Goal: Task Accomplishment & Management: Use online tool/utility

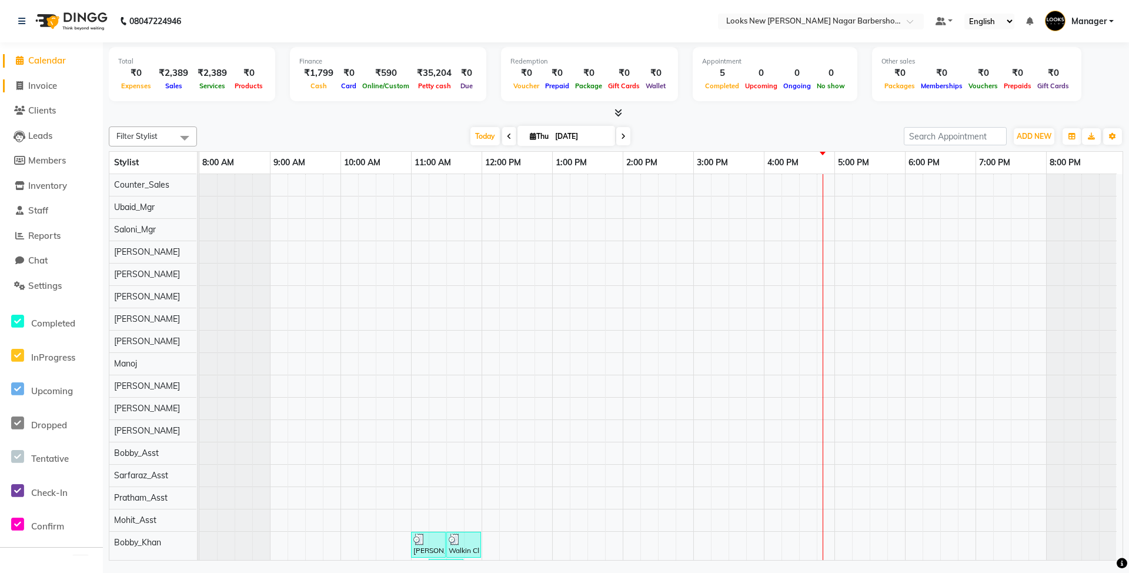
click at [31, 86] on span "Invoice" at bounding box center [42, 85] width 29 height 11
select select "service"
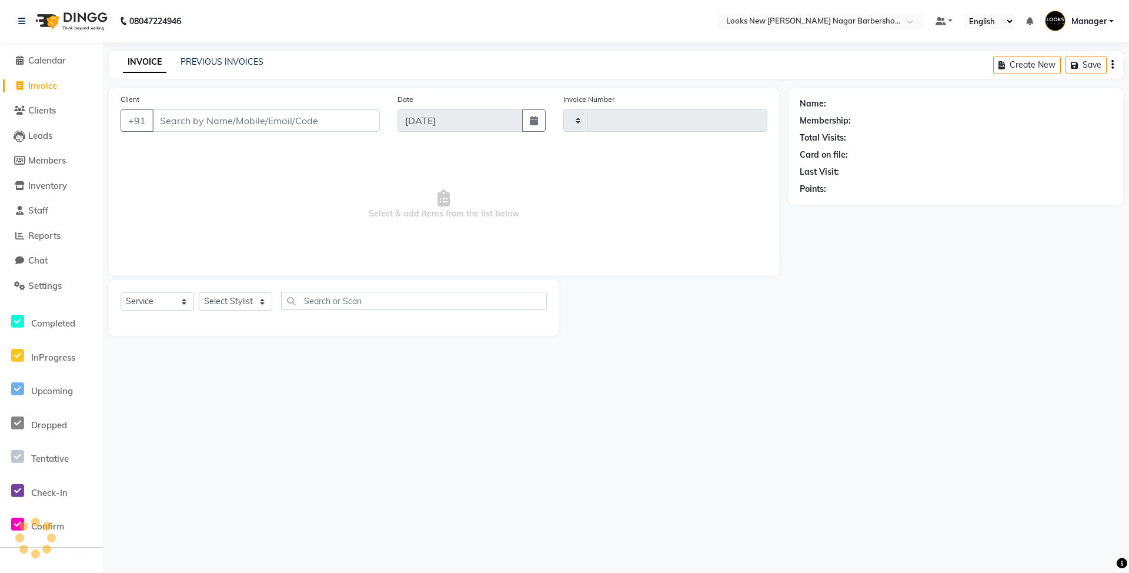
type input "6948"
select select "8705"
click at [183, 125] on input "Client" at bounding box center [266, 120] width 228 height 22
click at [246, 294] on select "Select Stylist Aakash_Pdct [PERSON_NAME] [PERSON_NAME] [PERSON_NAME] Counter_Sa…" at bounding box center [235, 301] width 73 height 18
select select "87356"
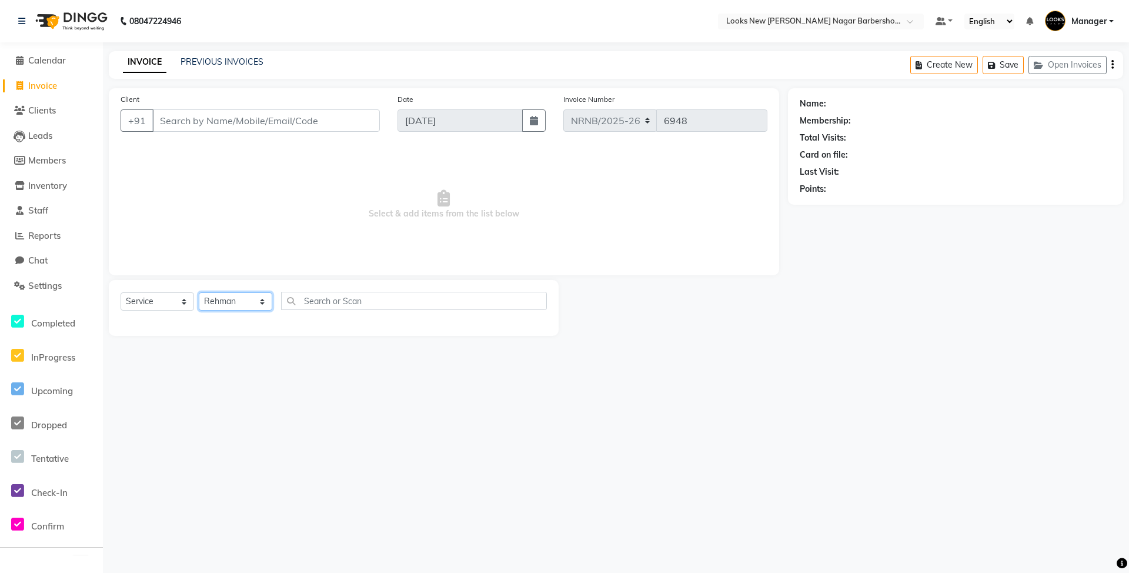
click at [199, 292] on select "Select Stylist Aakash_Pdct [PERSON_NAME] [PERSON_NAME] [PERSON_NAME] Counter_Sa…" at bounding box center [235, 301] width 73 height 18
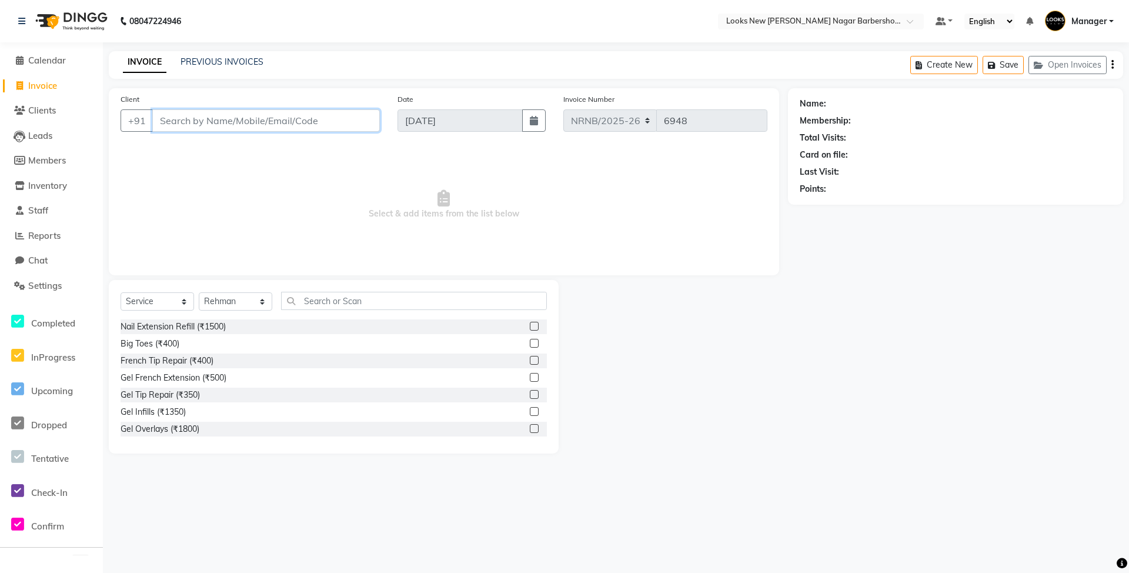
click at [293, 114] on input "Client" at bounding box center [266, 120] width 228 height 22
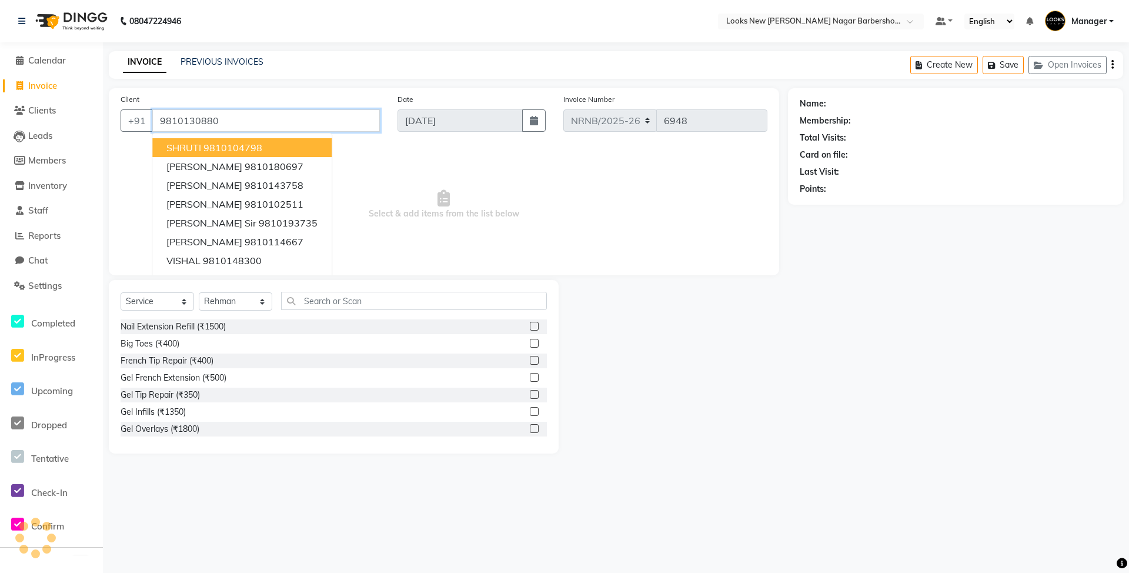
type input "9810130880"
select select "1: Object"
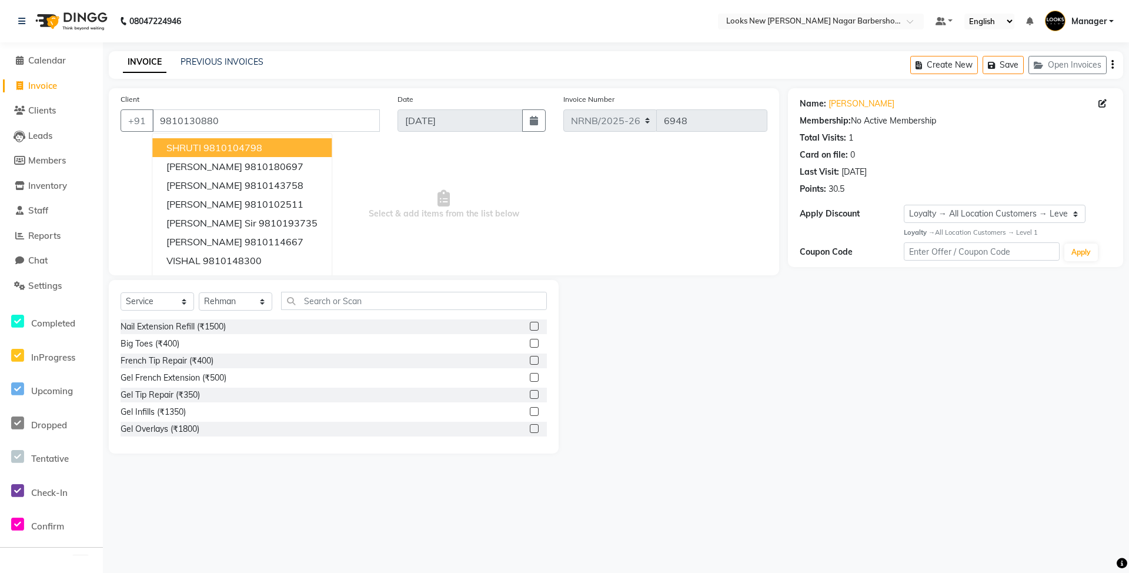
click at [322, 48] on div "08047224946 Select Location × Looks New [PERSON_NAME] Nagar Barbershop, [GEOGRA…" at bounding box center [564, 286] width 1129 height 573
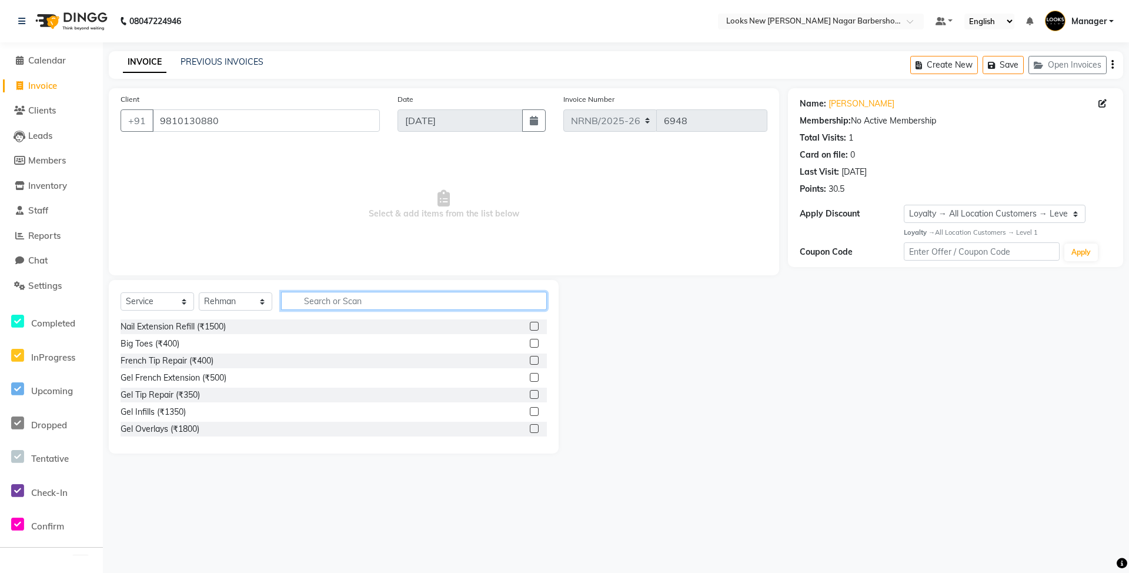
click at [366, 302] on input "text" at bounding box center [414, 301] width 266 height 18
type input "CUT"
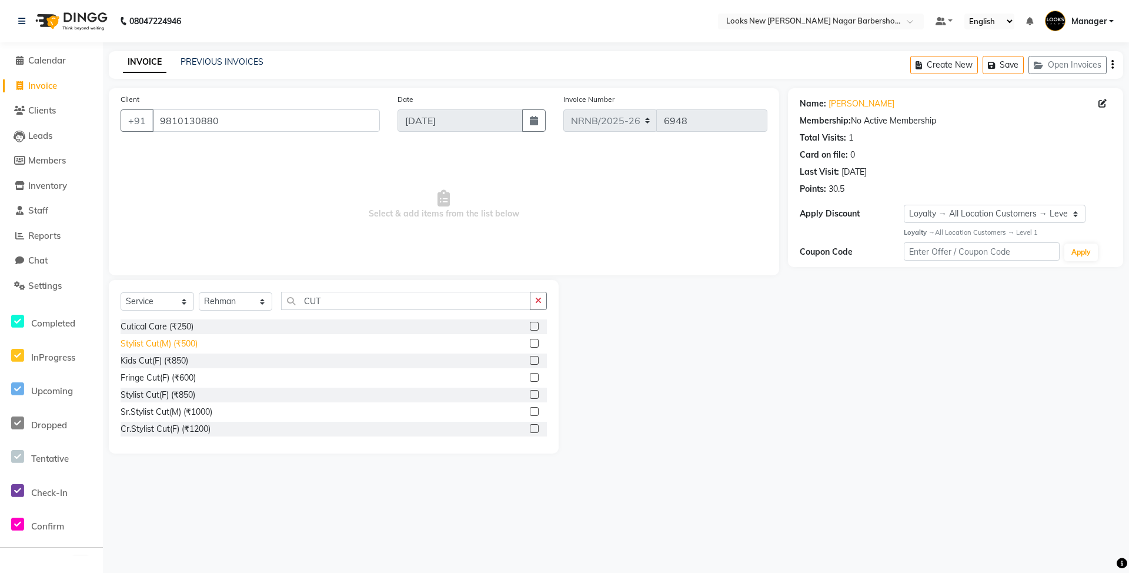
click at [189, 342] on div "Stylist Cut(M) (₹500)" at bounding box center [159, 343] width 77 height 12
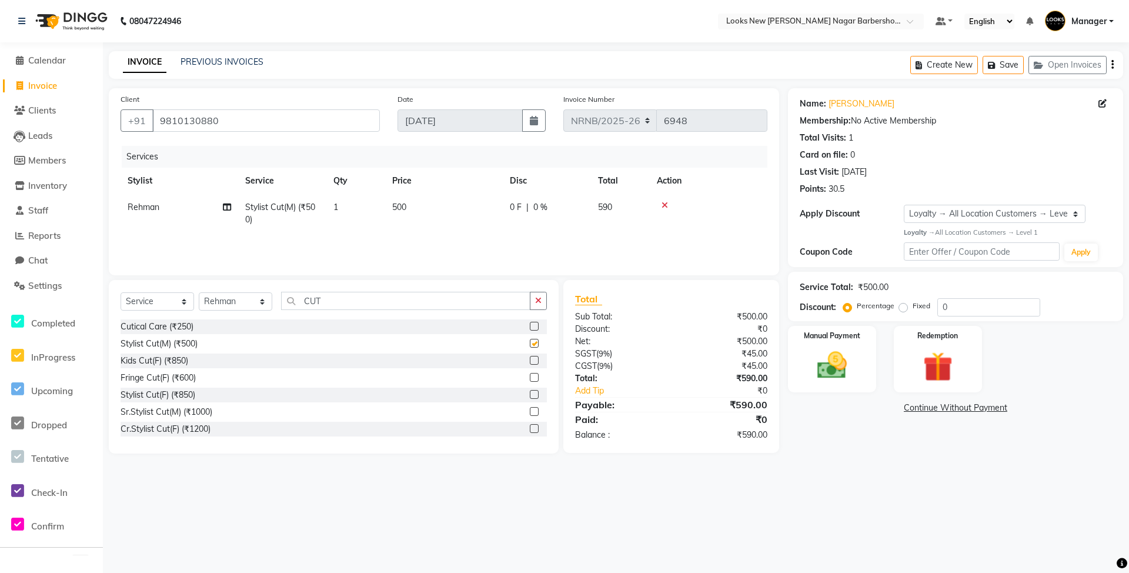
checkbox input "false"
click at [829, 375] on img at bounding box center [832, 365] width 51 height 36
click at [882, 408] on span "UPI" at bounding box center [882, 409] width 18 height 14
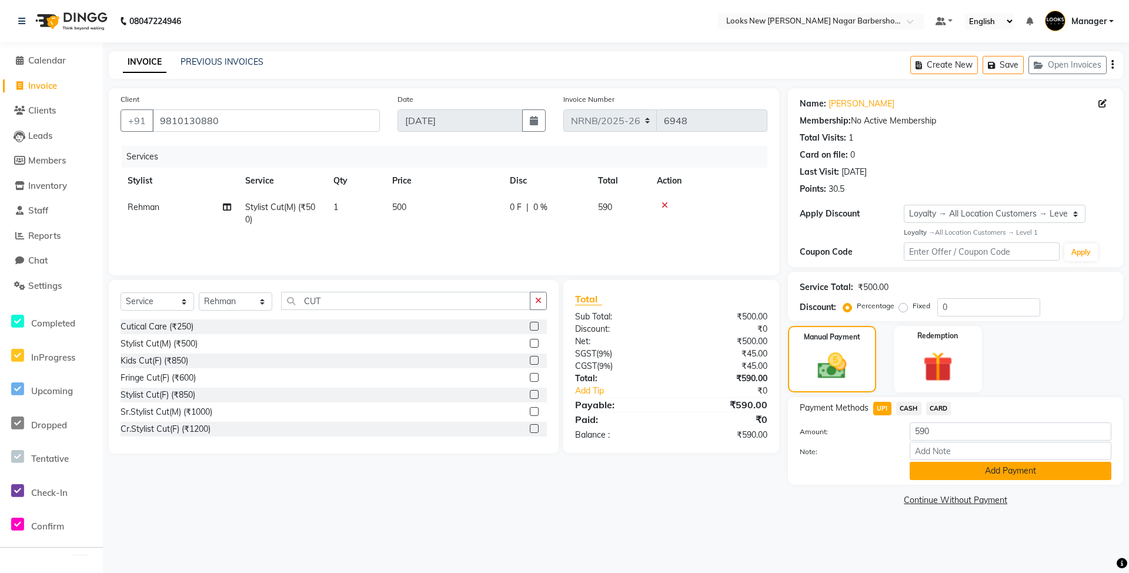
click at [962, 478] on button "Add Payment" at bounding box center [1010, 470] width 202 height 18
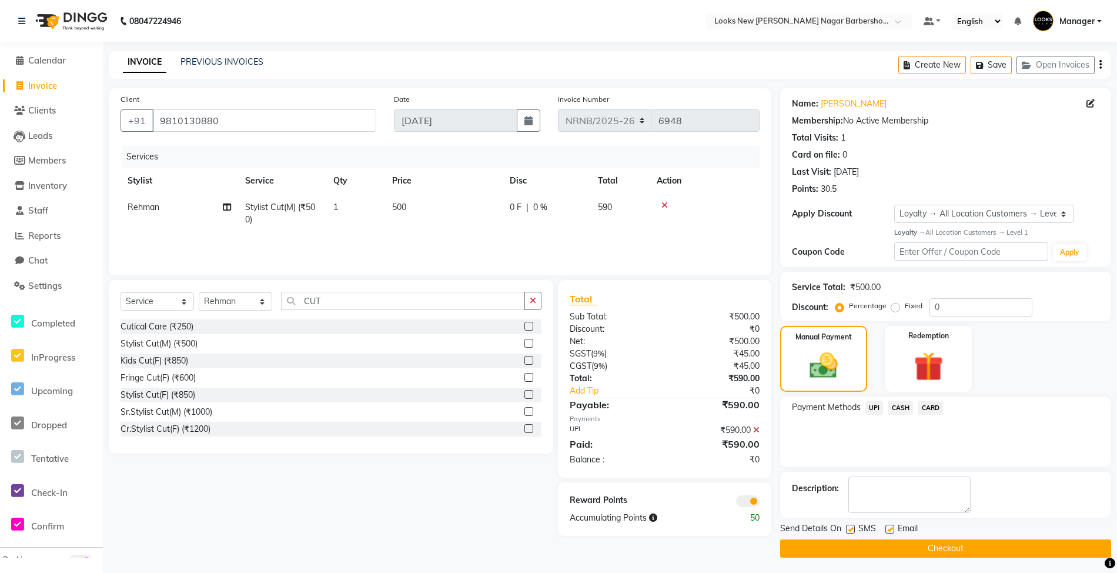
click at [912, 553] on button "Checkout" at bounding box center [945, 548] width 331 height 18
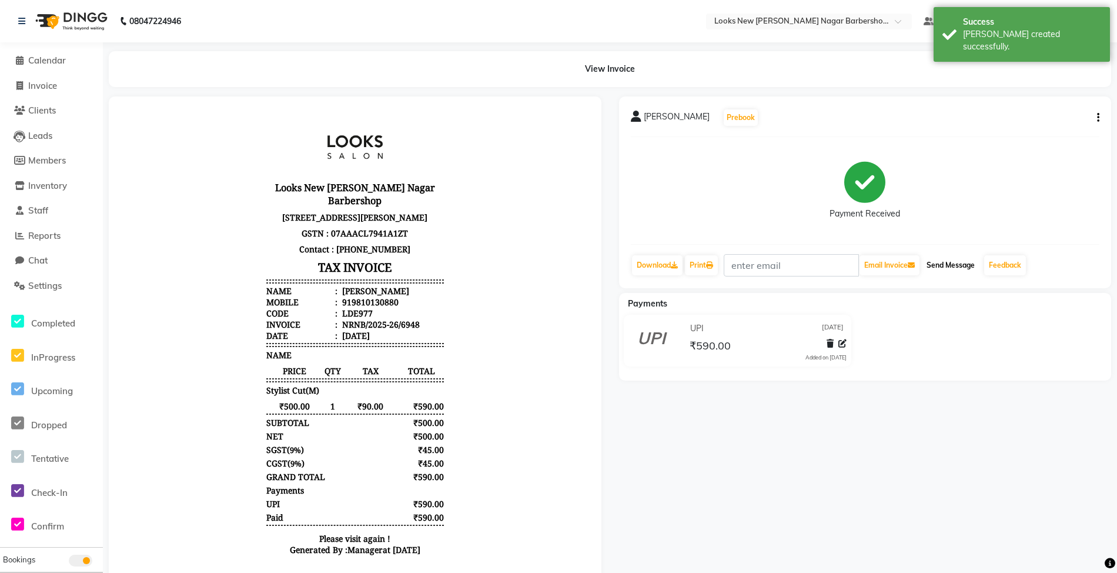
click at [955, 262] on button "Send Message" at bounding box center [951, 265] width 58 height 20
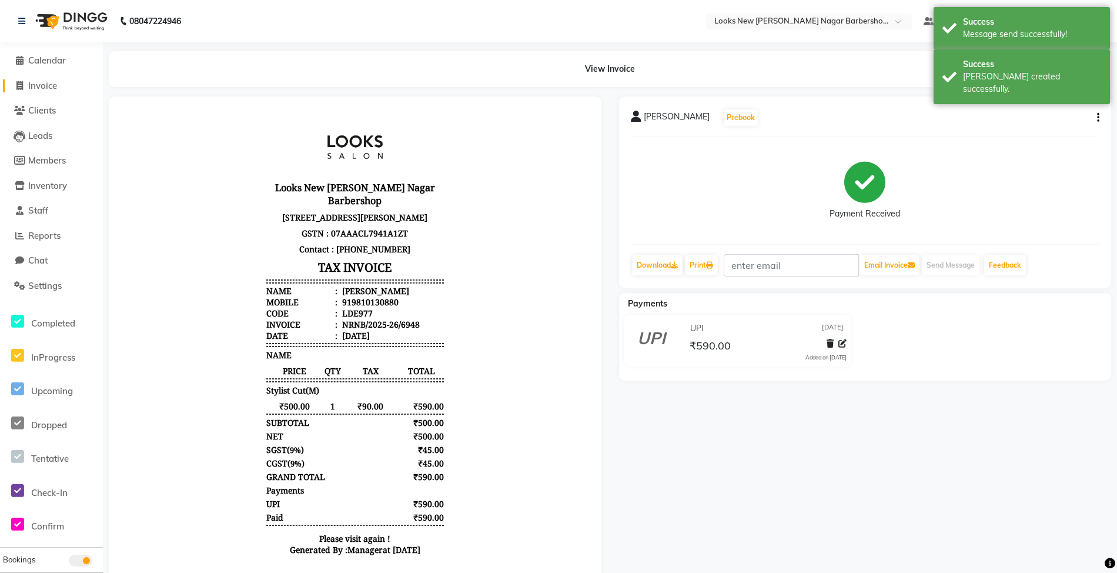
click at [40, 88] on span "Invoice" at bounding box center [42, 85] width 29 height 11
select select "service"
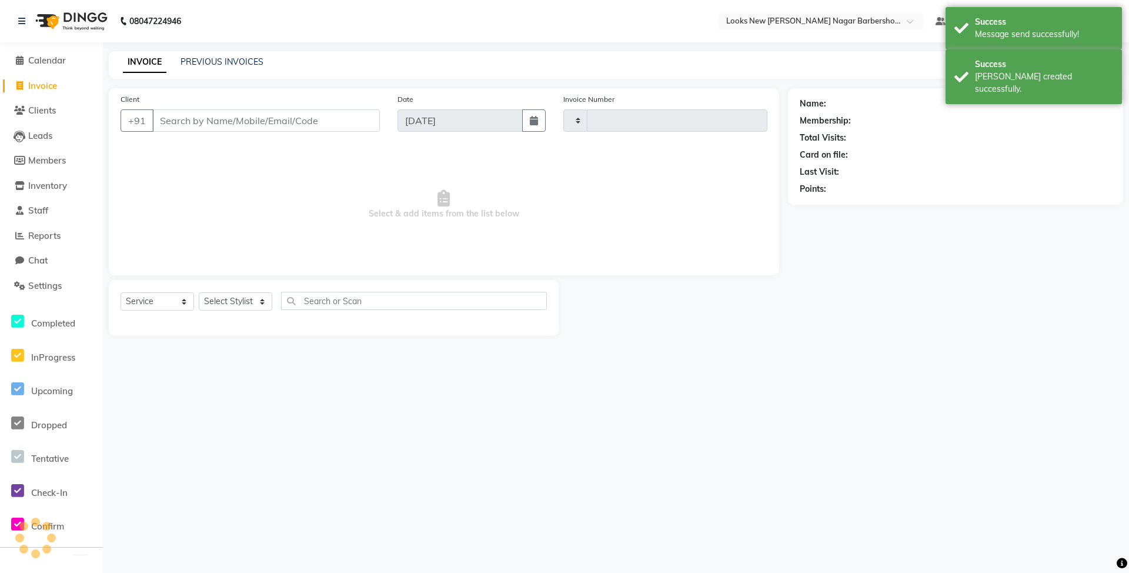
type input "6949"
select select "8705"
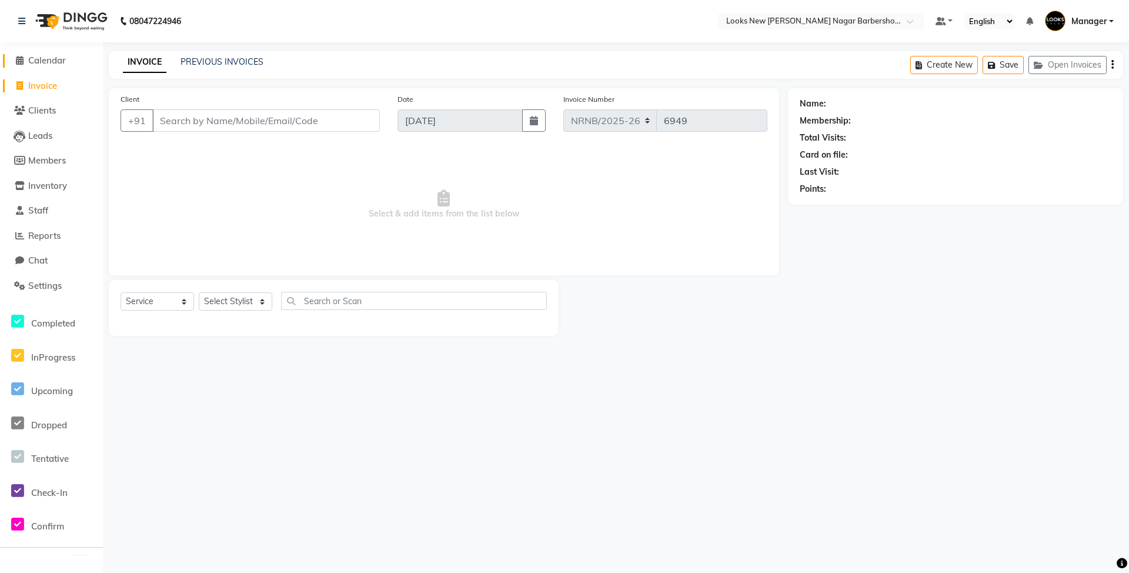
click at [45, 60] on span "Calendar" at bounding box center [47, 60] width 38 height 11
